Goal: Check status: Check status

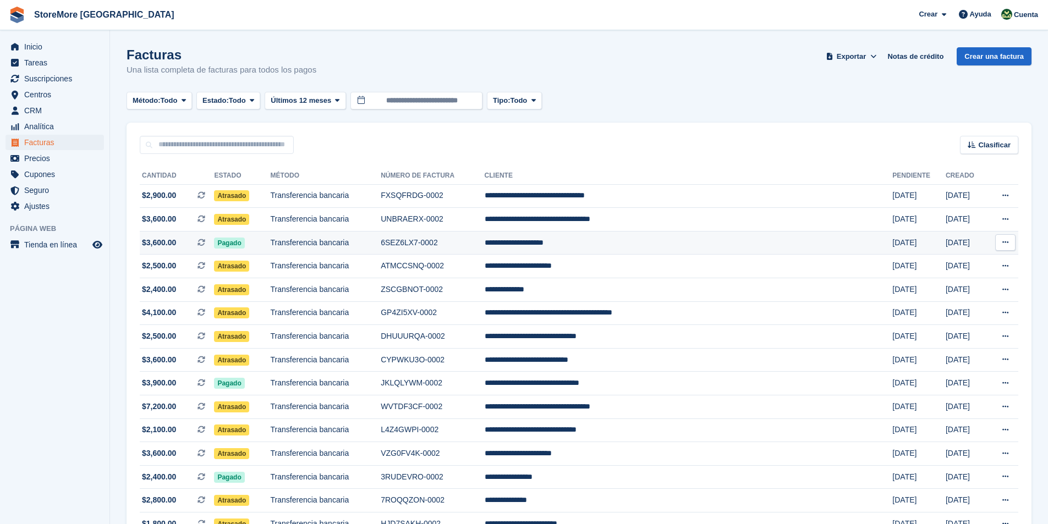
scroll to position [15, 0]
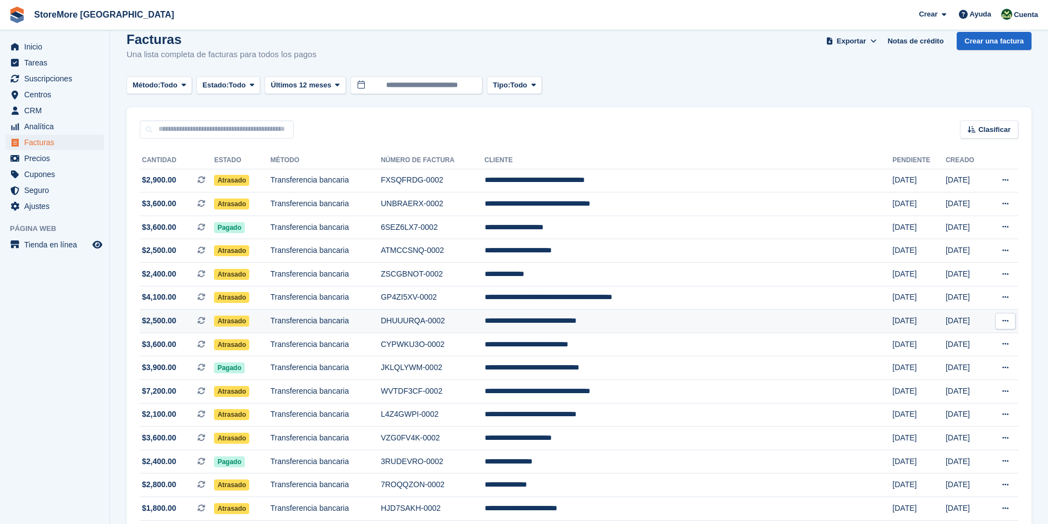
click at [249, 321] on span "Atrasado" at bounding box center [231, 321] width 35 height 11
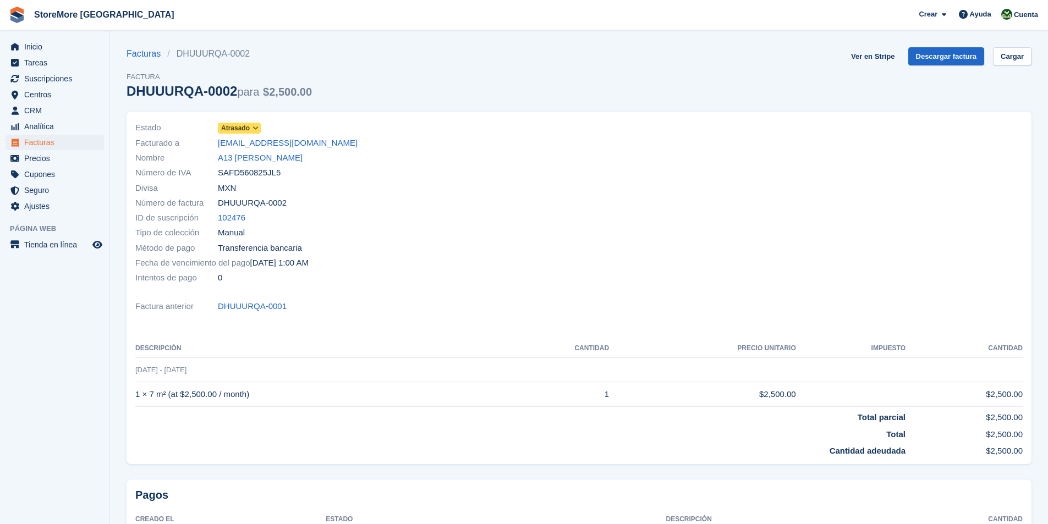
click at [249, 129] on span "Atrasado" at bounding box center [239, 128] width 43 height 11
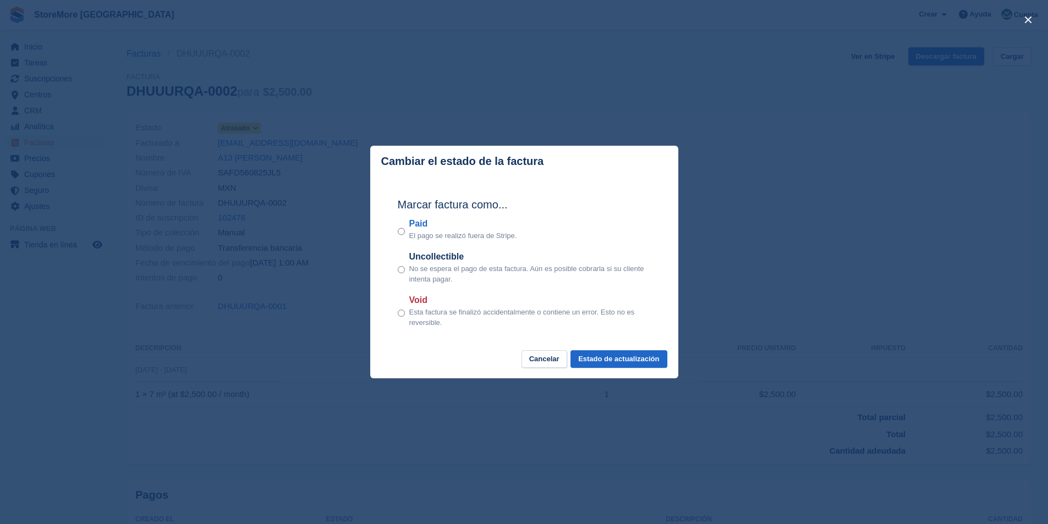
click at [406, 231] on div "Paid El pago se realizó fuera de [GEOGRAPHIC_DATA]." at bounding box center [524, 229] width 253 height 24
click at [629, 364] on button "Estado de actualización" at bounding box center [619, 359] width 96 height 18
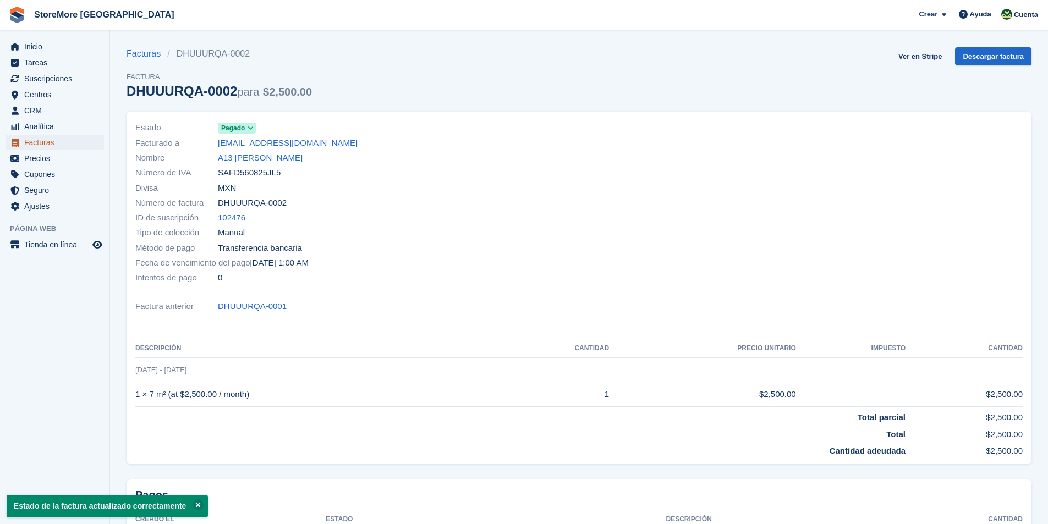
click at [53, 146] on span "Facturas" at bounding box center [57, 142] width 66 height 15
